Goal: Find specific page/section: Find specific page/section

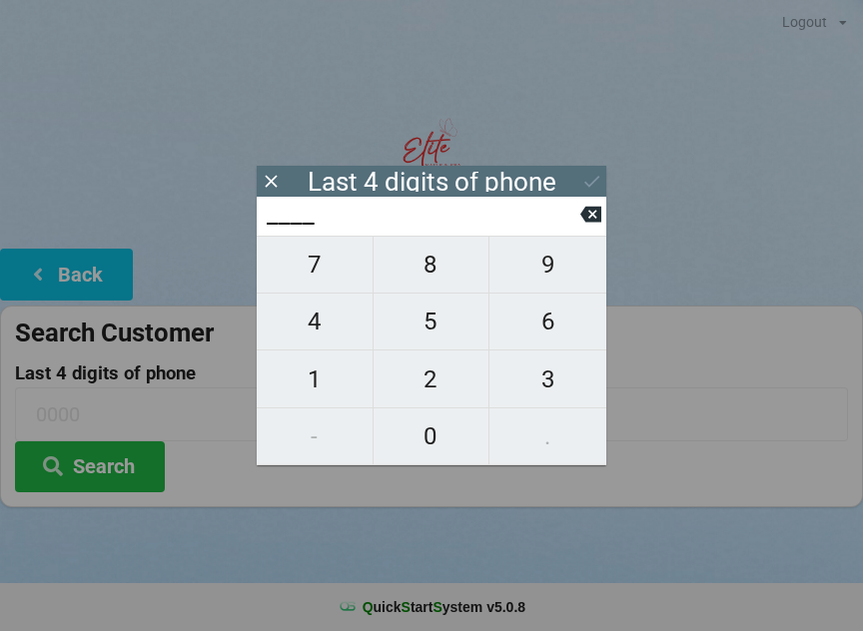
click at [544, 326] on span "6" at bounding box center [547, 322] width 117 height 42
type input "6___"
click at [438, 324] on span "5" at bounding box center [432, 322] width 116 height 42
type input "65__"
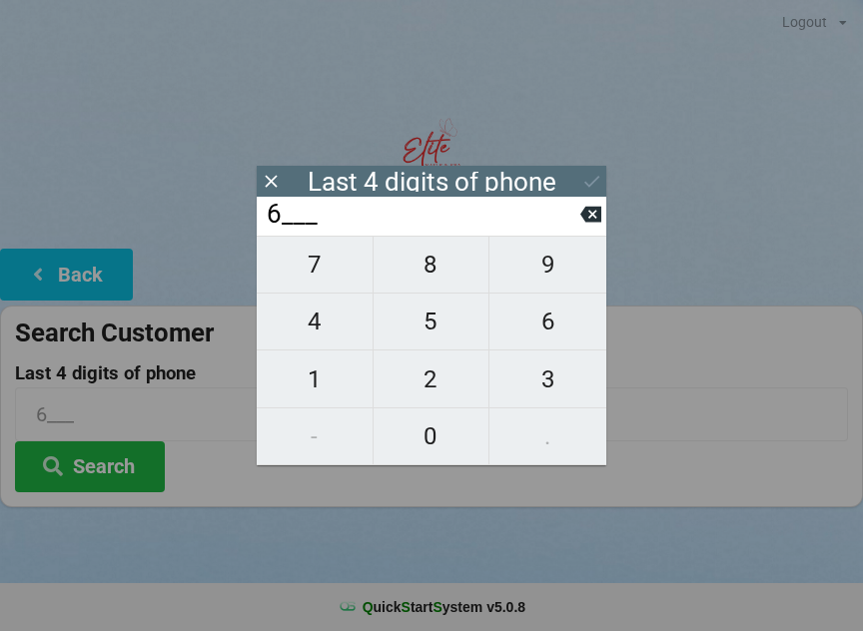
type input "65__"
click at [559, 381] on span "3" at bounding box center [547, 380] width 117 height 42
type input "653_"
click at [549, 286] on span "9" at bounding box center [547, 265] width 117 height 42
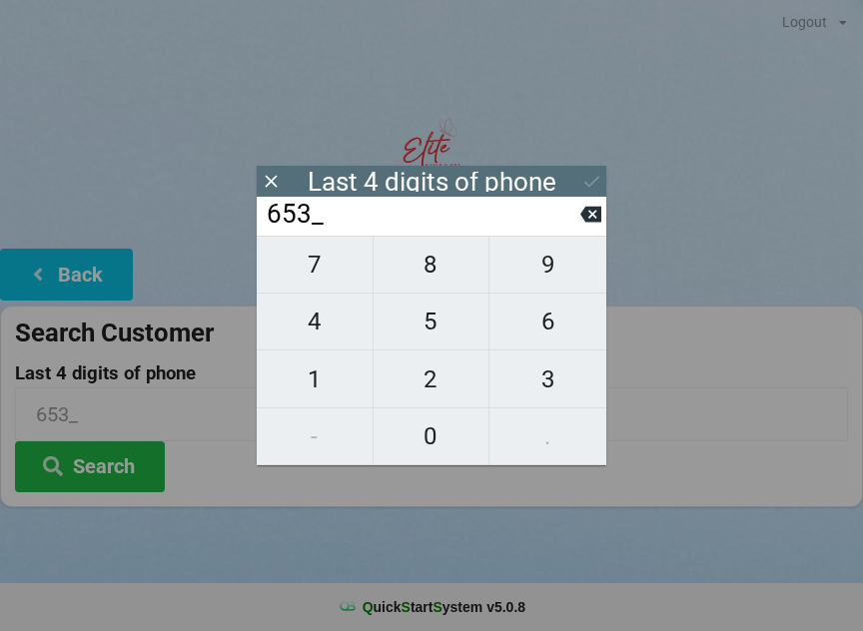
type input "6539"
click at [112, 468] on button "Search" at bounding box center [90, 467] width 150 height 51
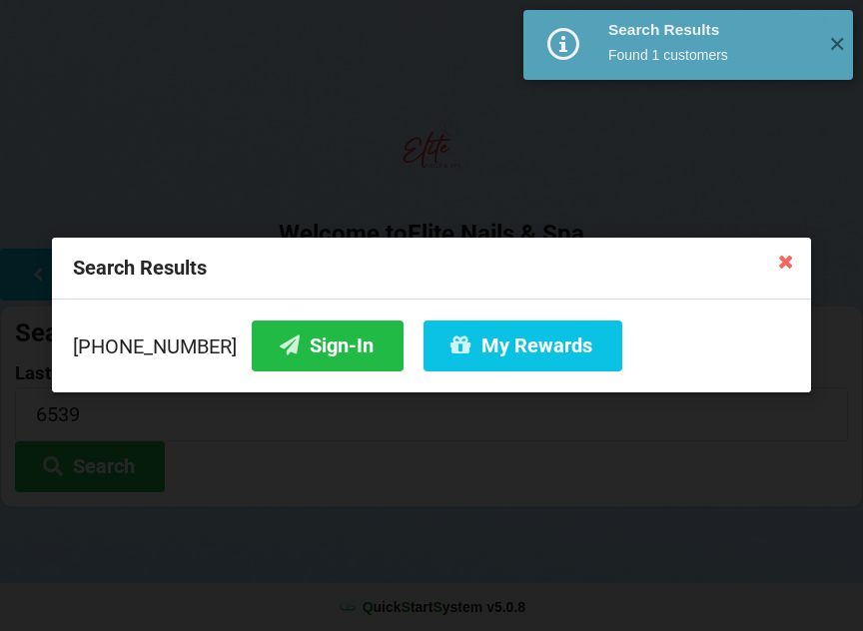
click at [275, 349] on button "Sign-In" at bounding box center [328, 346] width 152 height 51
